Goal: Task Accomplishment & Management: Manage account settings

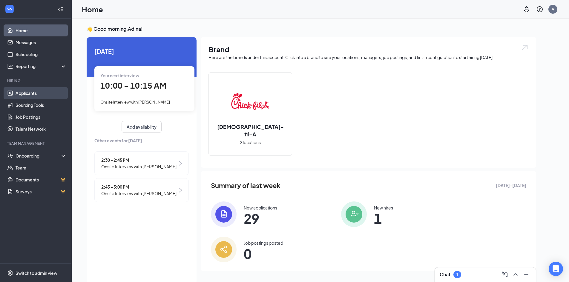
click at [30, 94] on link "Applicants" at bounding box center [41, 93] width 51 height 12
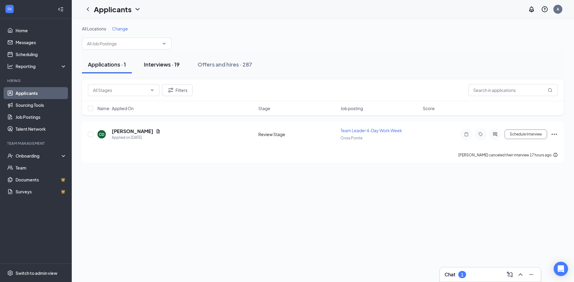
click at [171, 65] on div "Interviews · 19" at bounding box center [162, 64] width 36 height 7
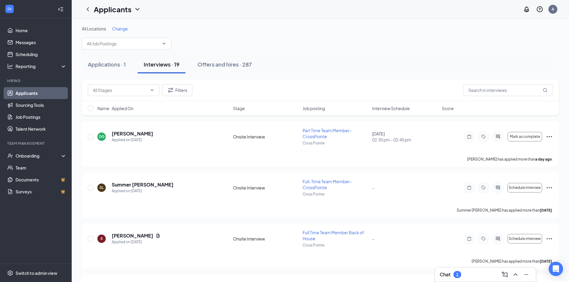
click at [401, 111] on span "Interview Schedule" at bounding box center [391, 108] width 38 height 6
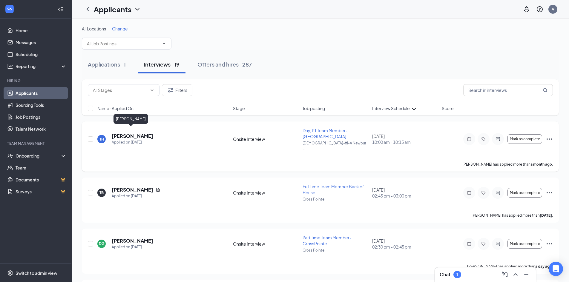
click at [136, 133] on h5 "[PERSON_NAME]" at bounding box center [133, 136] width 42 height 7
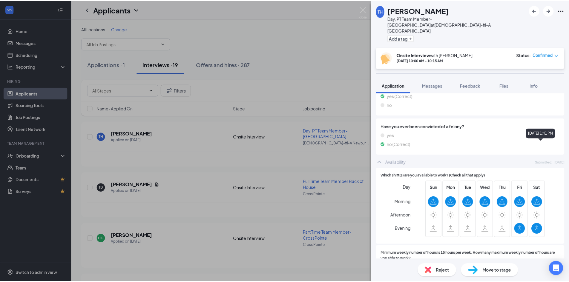
scroll to position [90, 0]
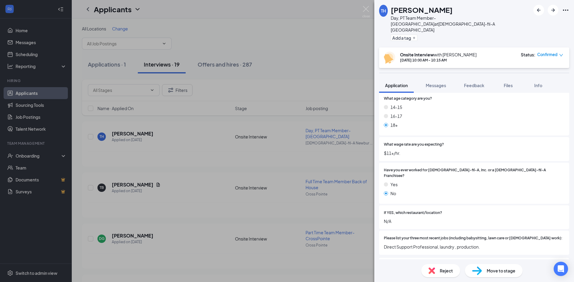
drag, startPoint x: 342, startPoint y: 21, endPoint x: 367, endPoint y: 5, distance: 29.6
click at [342, 20] on div "TH [PERSON_NAME] Day, PT Team Member-Newburgh at [DEMOGRAPHIC_DATA]-fil-A Newbu…" at bounding box center [287, 141] width 574 height 282
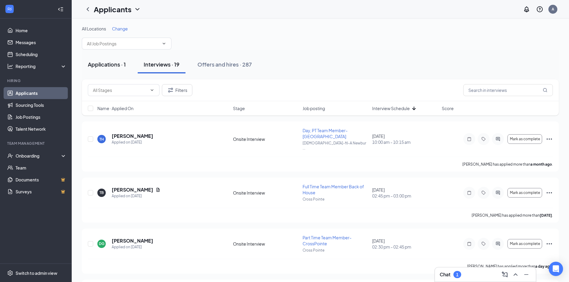
click at [116, 65] on div "Applications · 1" at bounding box center [107, 64] width 38 height 7
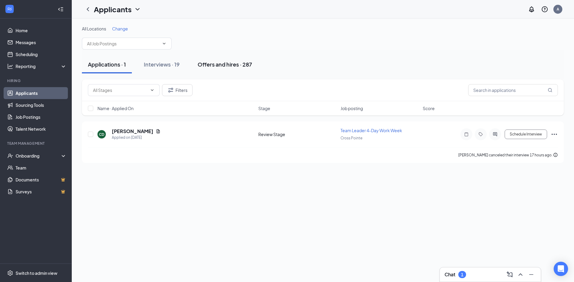
click at [207, 60] on button "Offers and hires · 287" at bounding box center [225, 65] width 66 height 18
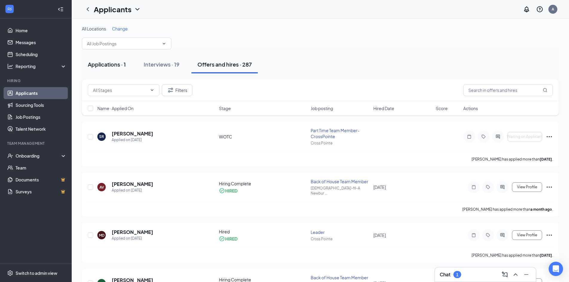
click at [116, 64] on div "Applications · 1" at bounding box center [107, 64] width 38 height 7
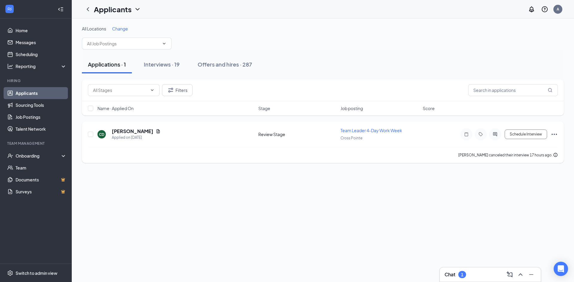
click at [557, 135] on icon "Ellipses" at bounding box center [553, 134] width 7 height 7
click at [405, 52] on div "Applications · 1 Interviews · 19 Offers and hires · 287" at bounding box center [323, 65] width 482 height 30
click at [553, 136] on icon "Ellipses" at bounding box center [553, 134] width 7 height 7
click at [518, 137] on p "Print applicant" at bounding box center [526, 140] width 51 height 6
click at [160, 66] on div "Interviews · 19" at bounding box center [162, 64] width 36 height 7
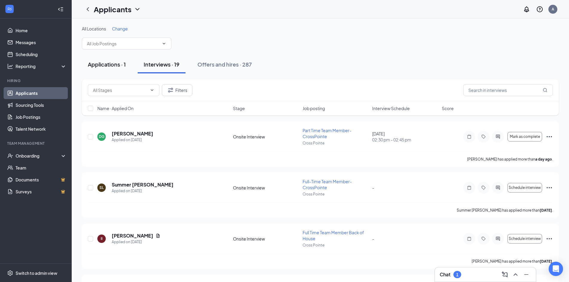
click at [97, 65] on div "Applications · 1" at bounding box center [107, 64] width 38 height 7
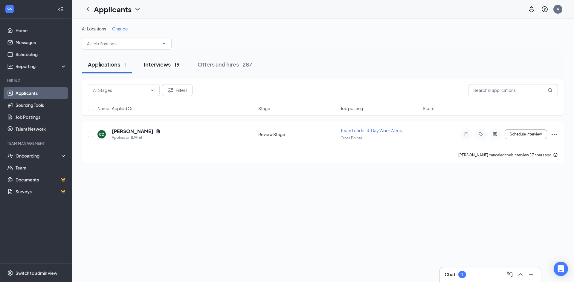
click at [174, 61] on div "Interviews · 19" at bounding box center [162, 64] width 36 height 7
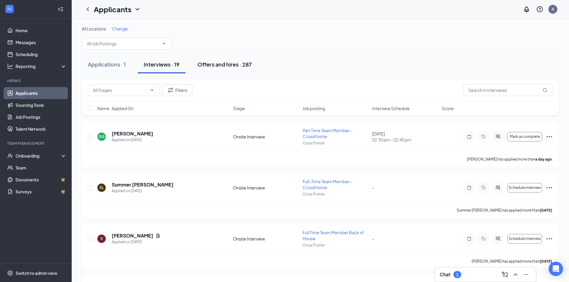
click at [215, 60] on button "Offers and hires · 287" at bounding box center [225, 65] width 66 height 18
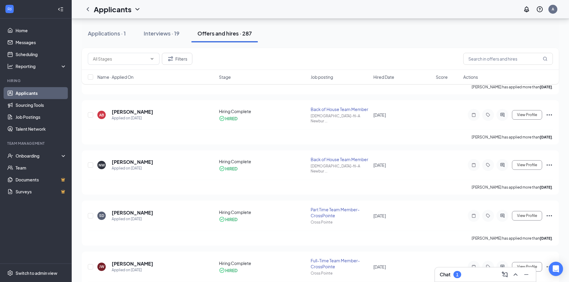
scroll to position [418, 0]
